Goal: Task Accomplishment & Management: Use online tool/utility

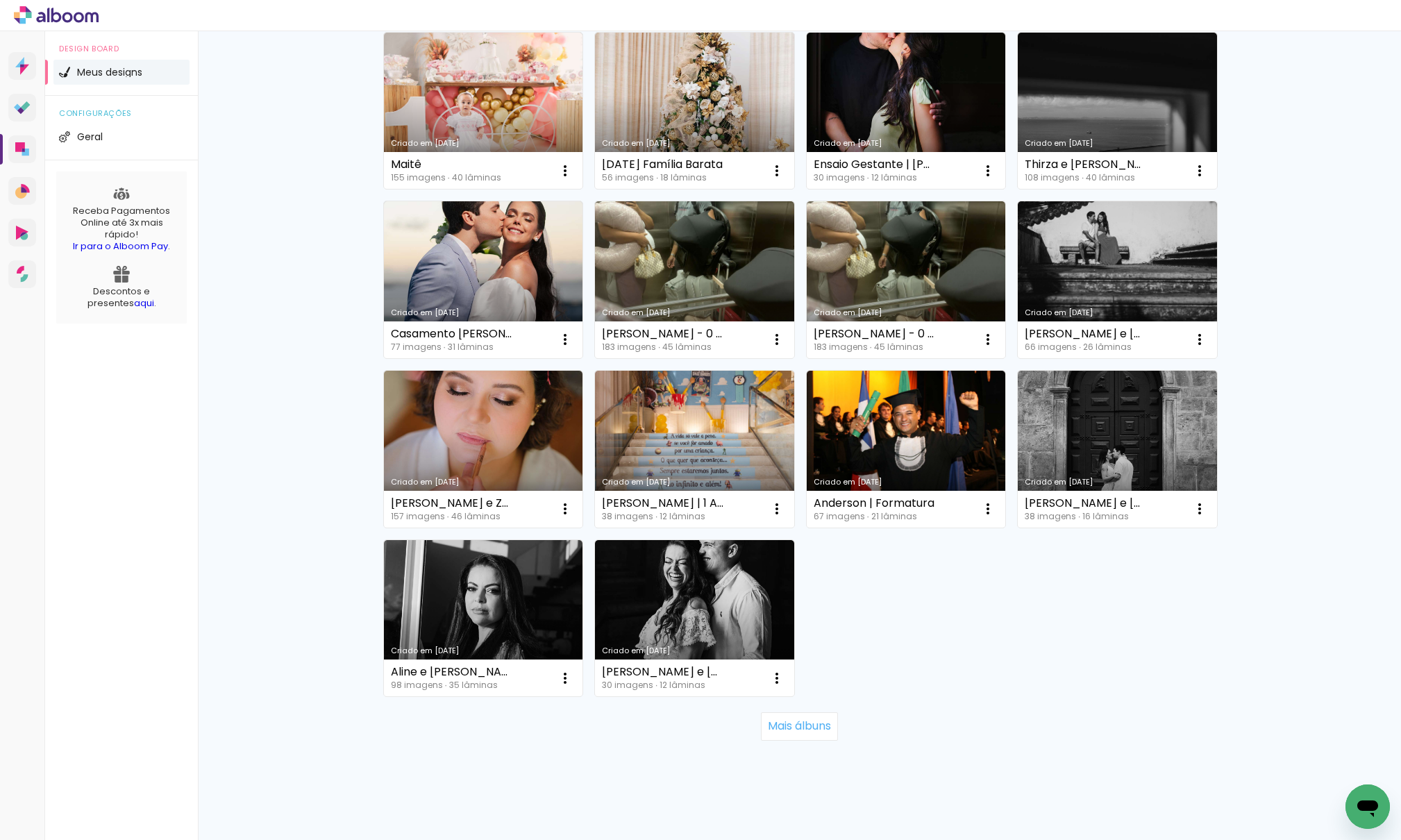
scroll to position [668, 0]
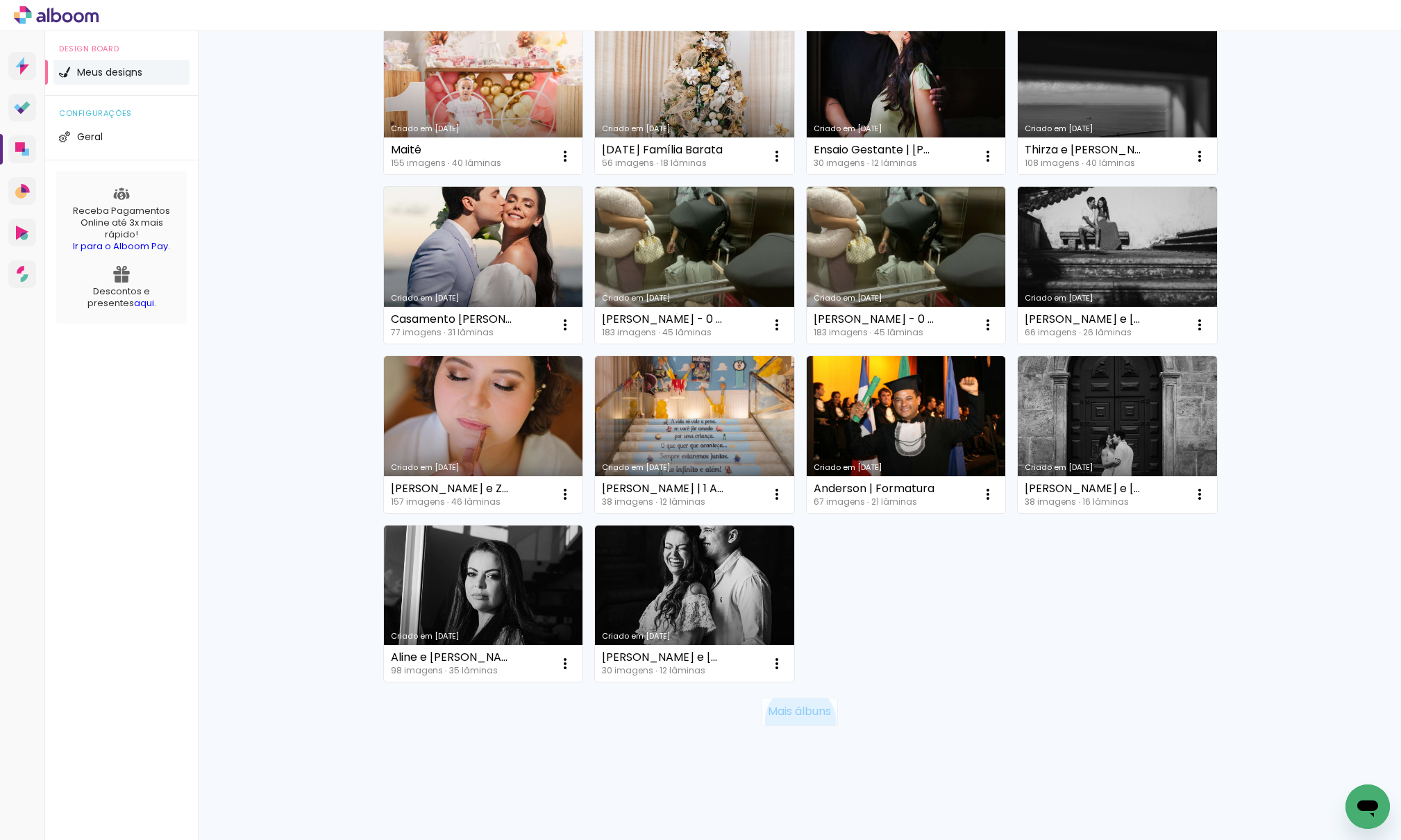
click at [793, 722] on paper-button "Mais álbuns" at bounding box center [799, 711] width 77 height 28
